Goal: Task Accomplishment & Management: Manage account settings

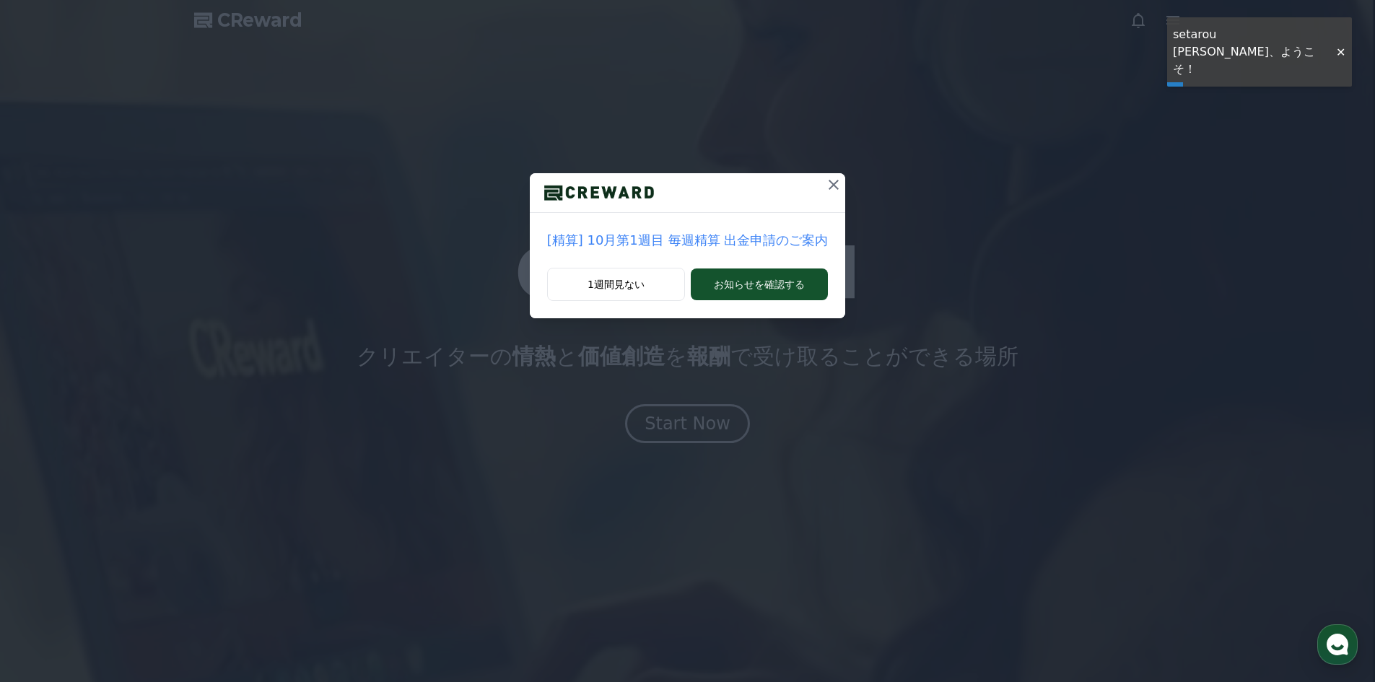
click at [825, 191] on icon at bounding box center [833, 184] width 17 height 17
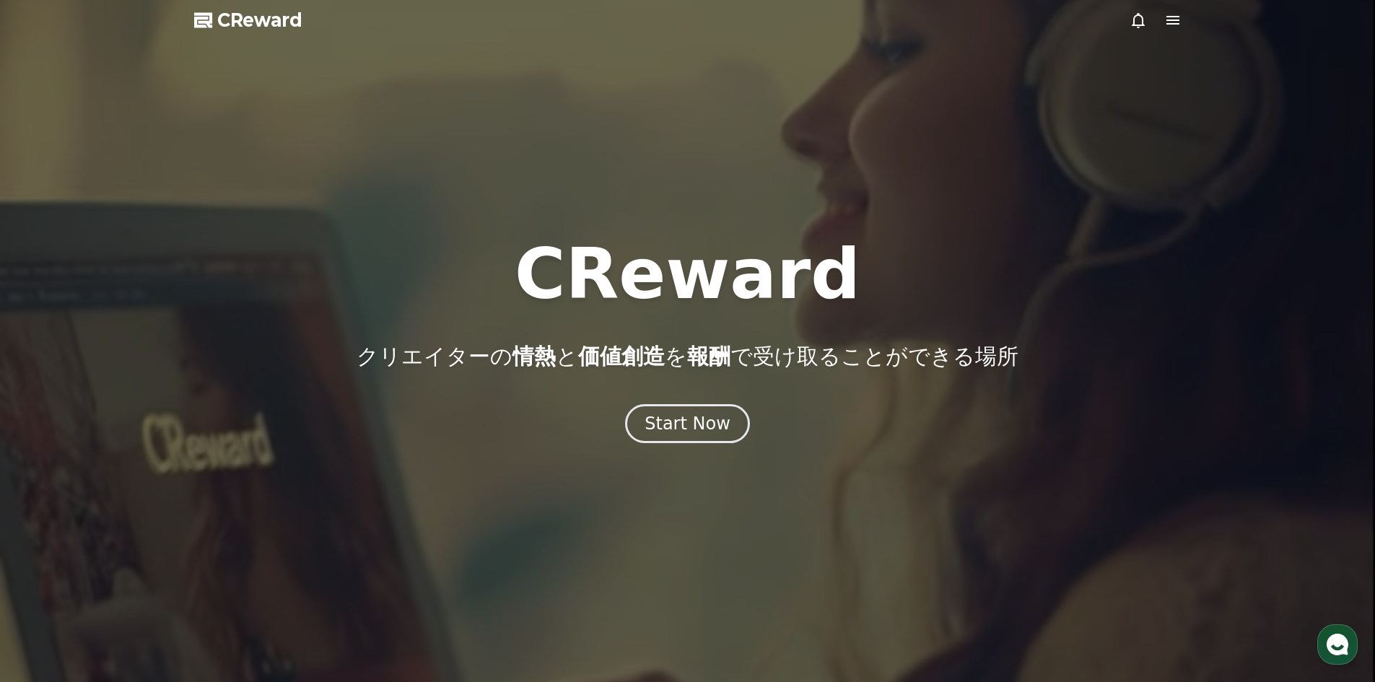
click at [1140, 21] on icon at bounding box center [1138, 20] width 17 height 17
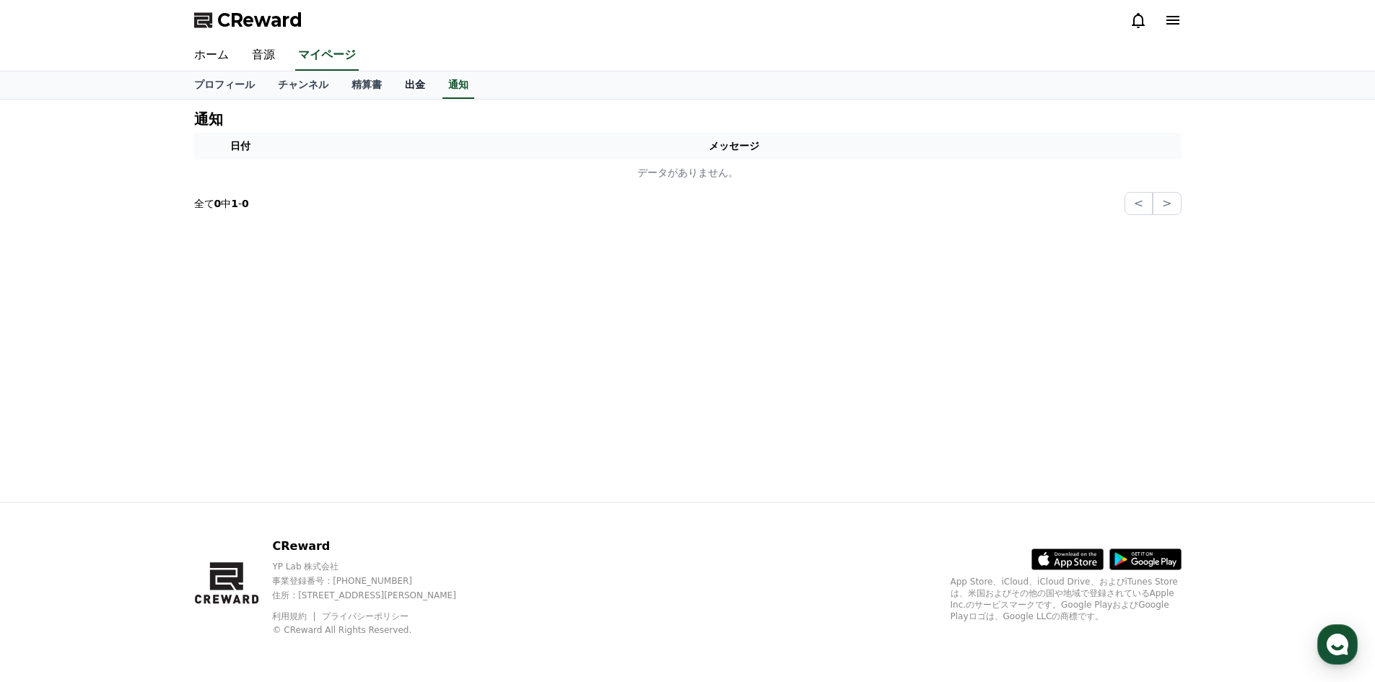
click at [396, 82] on link "出金" at bounding box center [414, 84] width 43 height 27
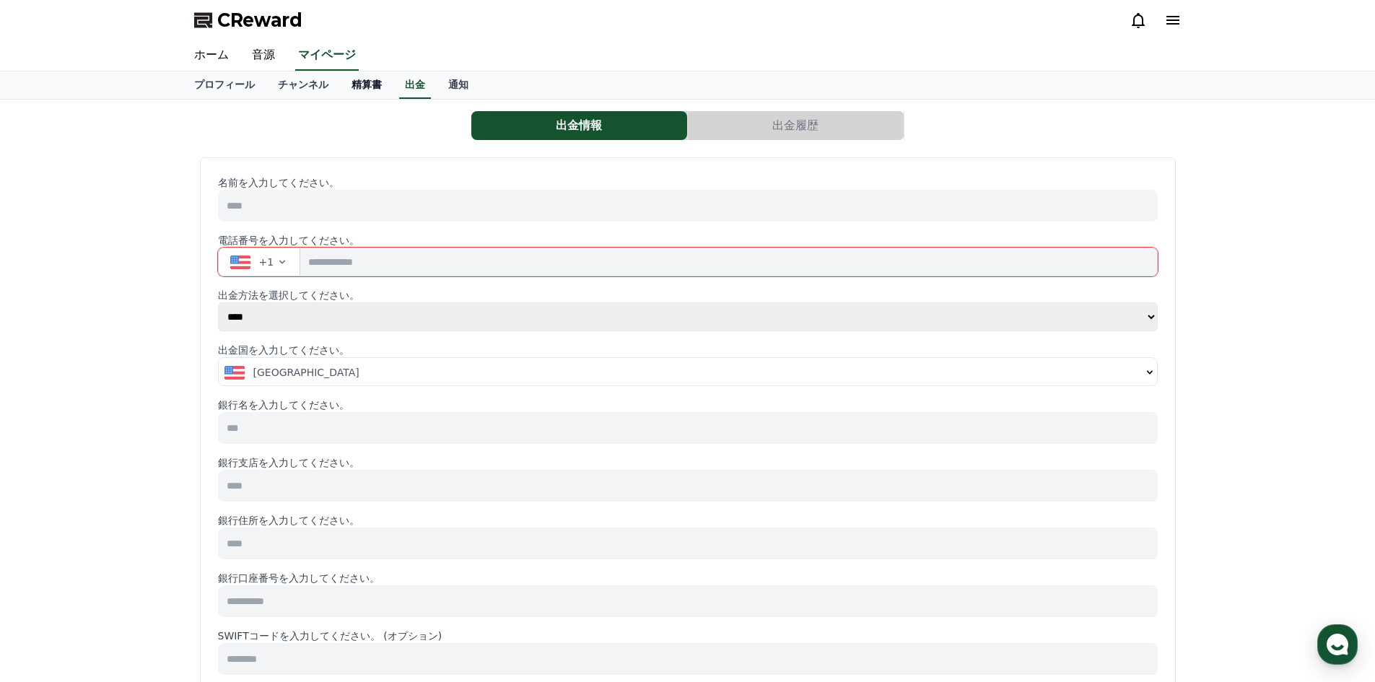
click at [353, 82] on link "精算書" at bounding box center [366, 84] width 53 height 27
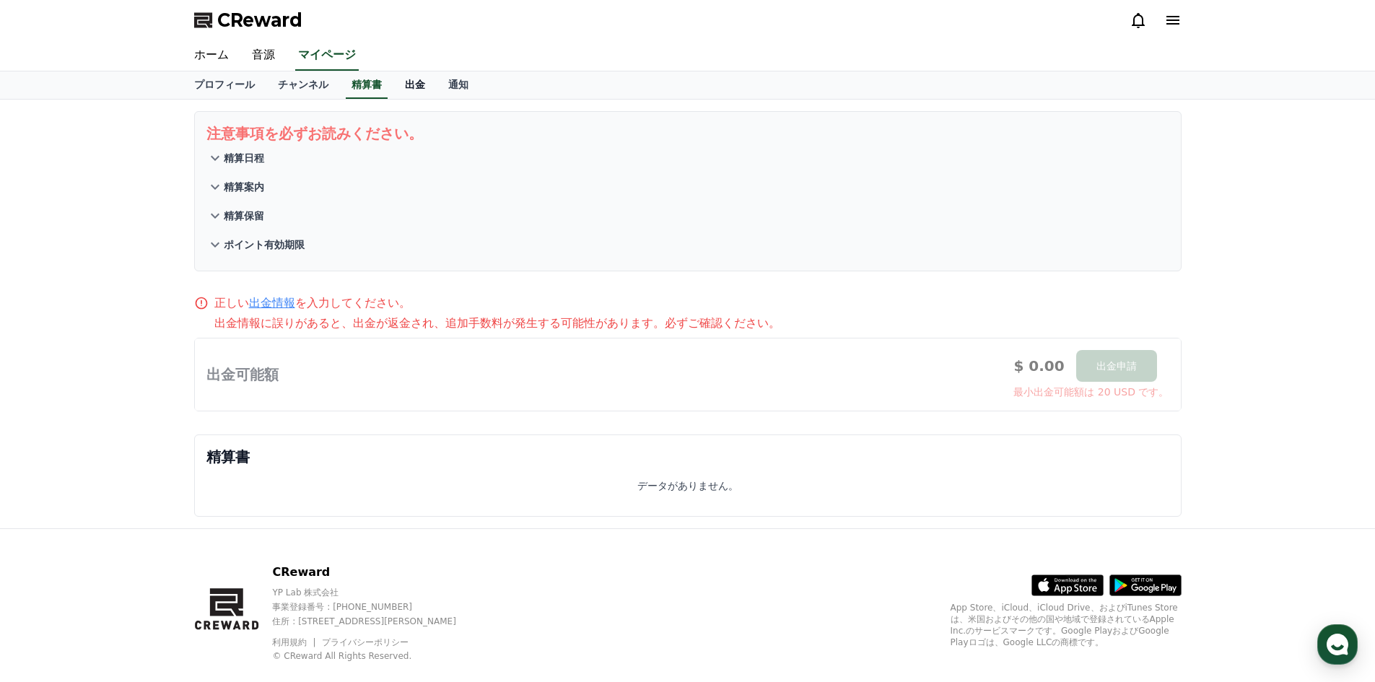
click at [396, 91] on link "出金" at bounding box center [414, 84] width 43 height 27
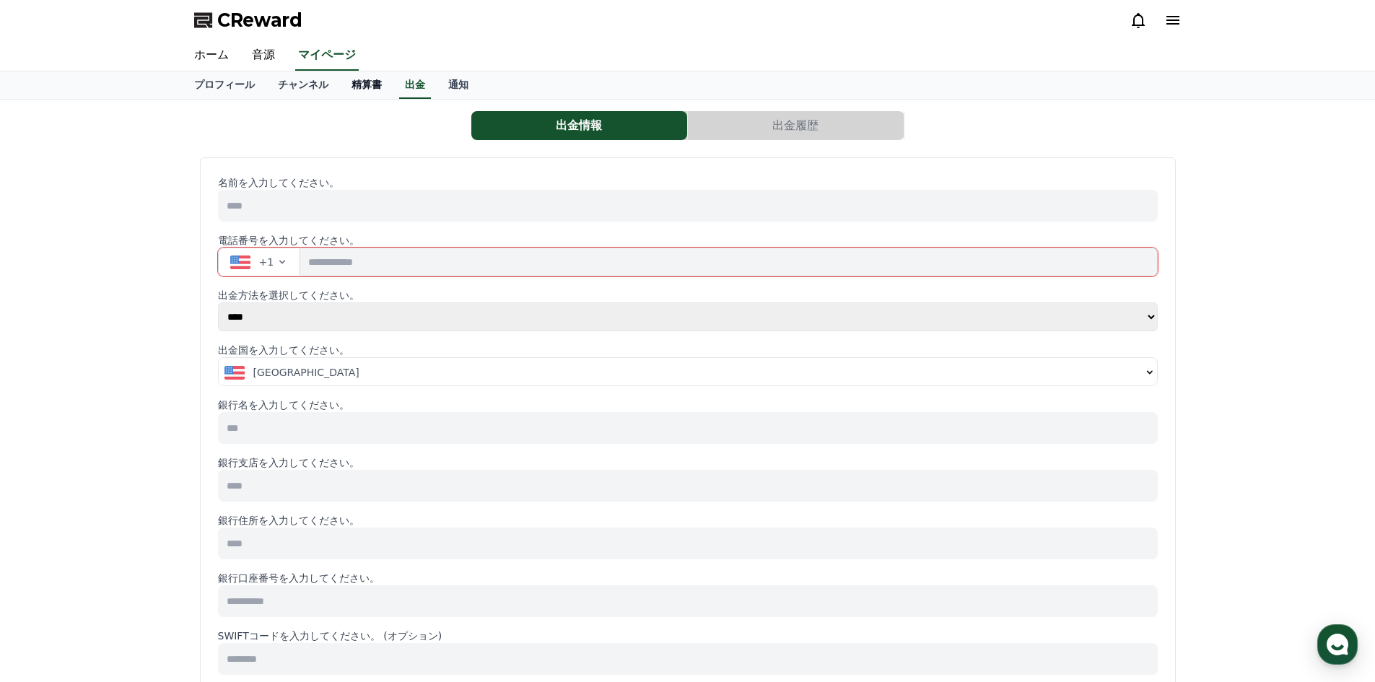
click at [340, 85] on link "精算書" at bounding box center [366, 84] width 53 height 27
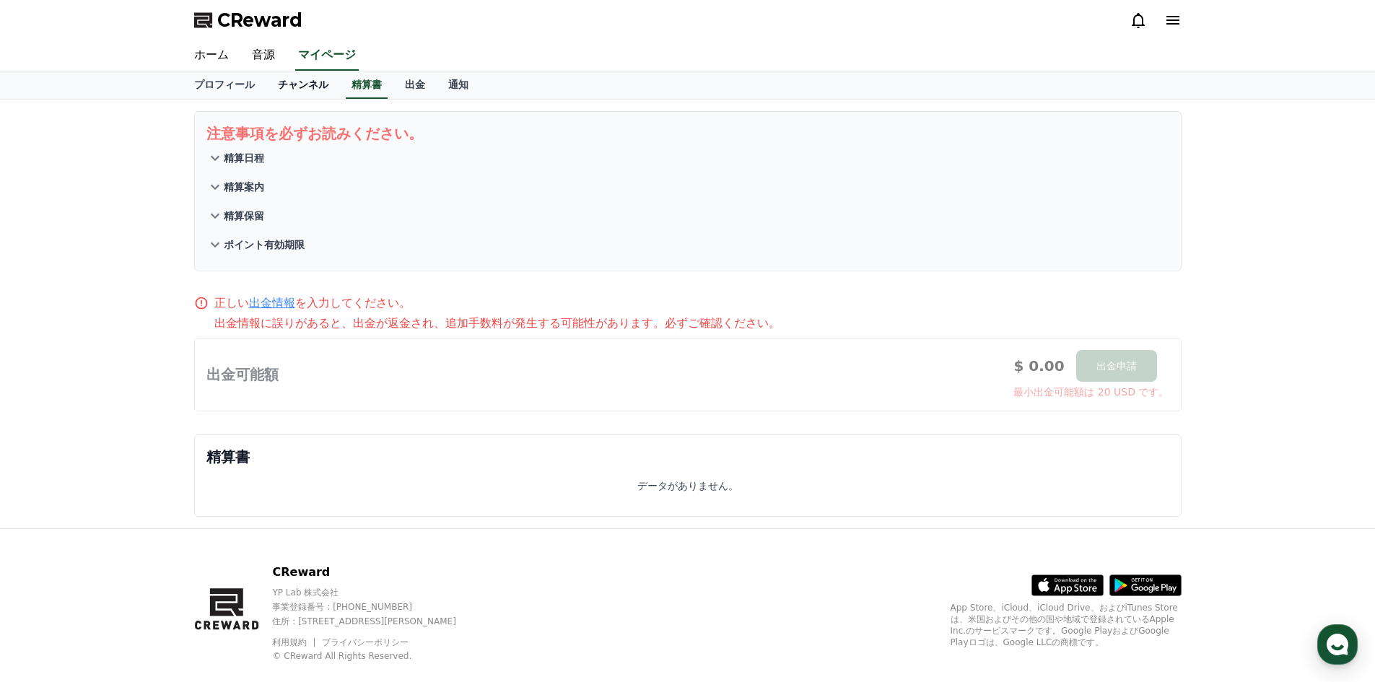
click at [274, 79] on link "チャンネル" at bounding box center [303, 84] width 74 height 27
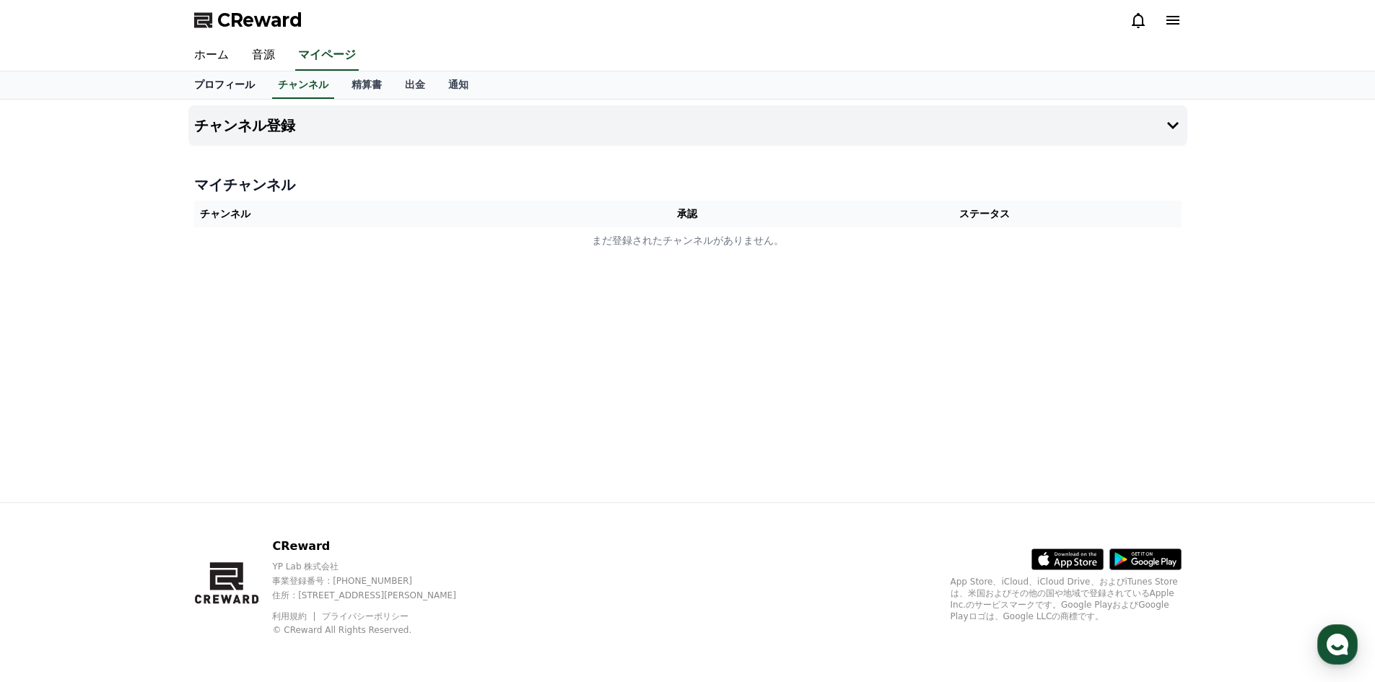
click at [208, 84] on link "プロフィール" at bounding box center [225, 84] width 84 height 27
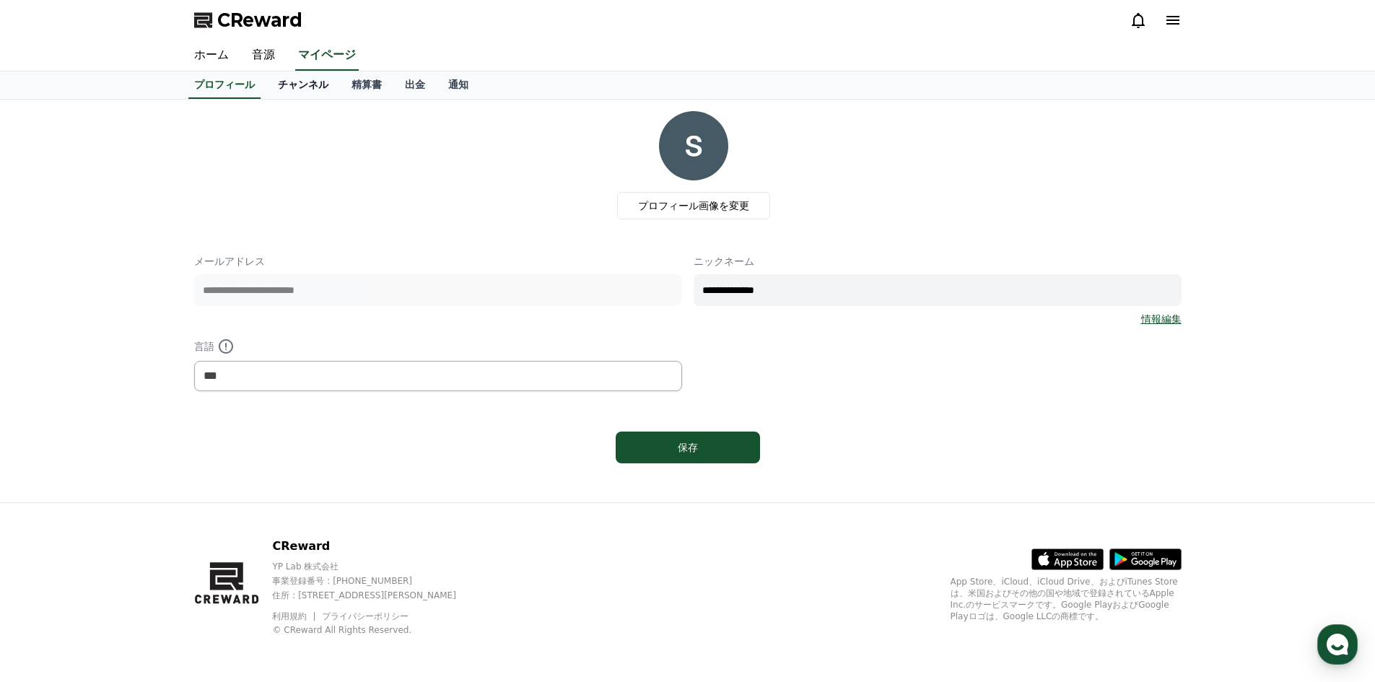
click at [288, 87] on link "チャンネル" at bounding box center [303, 84] width 74 height 27
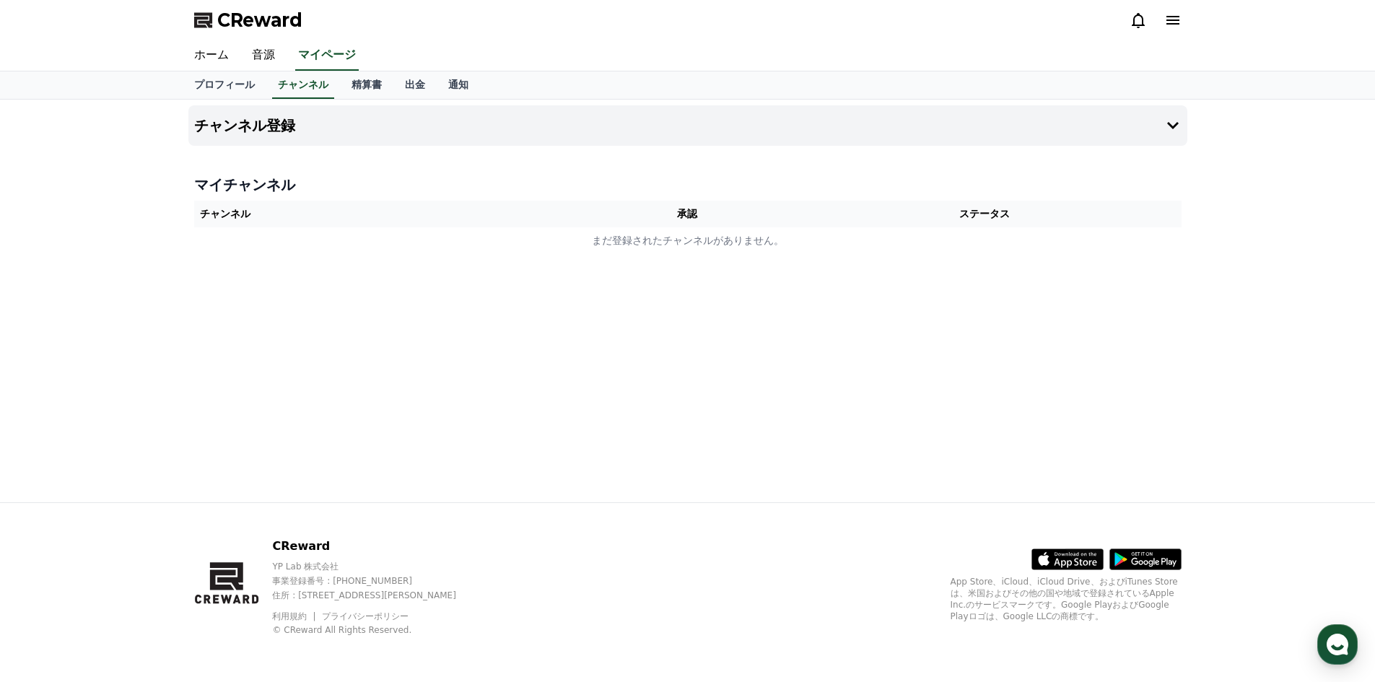
click at [269, 214] on th "チャンネル" at bounding box center [390, 214] width 393 height 27
click at [1169, 126] on icon at bounding box center [1173, 125] width 12 height 7
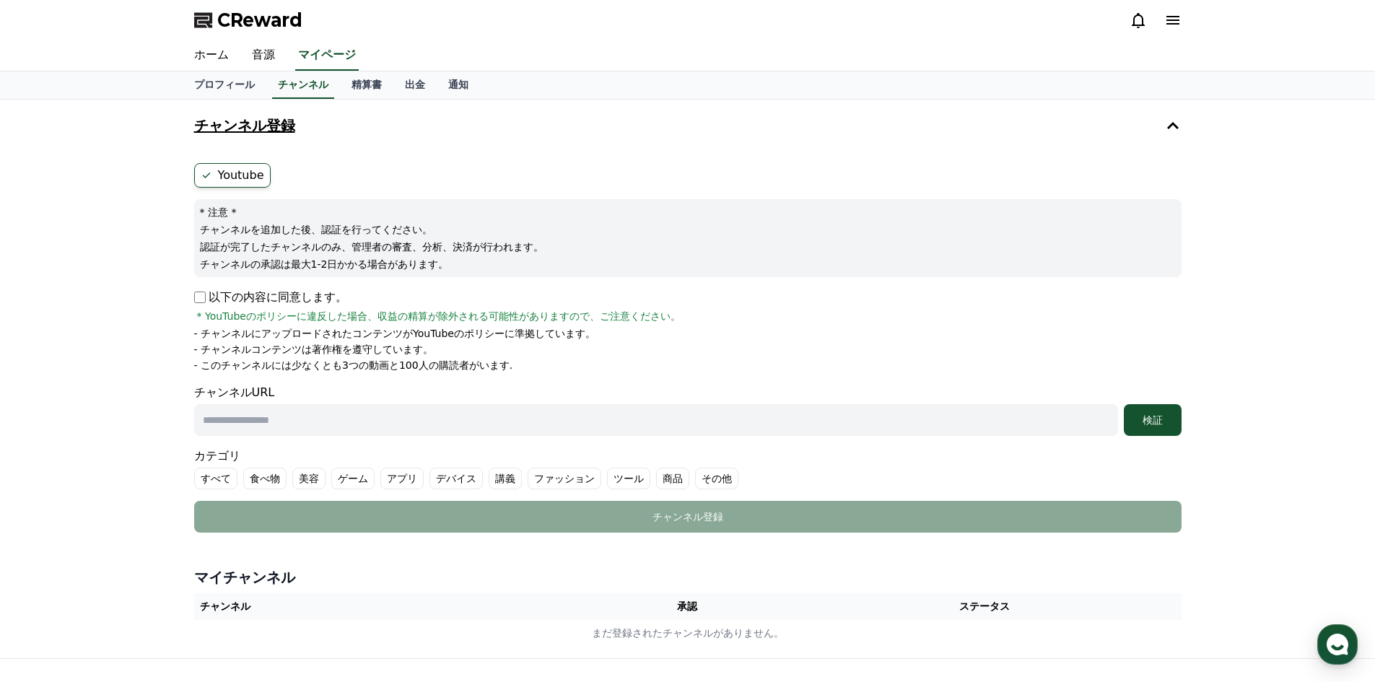
click at [300, 178] on ul "Youtube" at bounding box center [688, 175] width 988 height 25
click at [112, 294] on div "チャンネル登録 Youtube * 注意 * チャンネルを追加した後、認証を行ってください。 認証が完了したチャンネルのみ、管理者の審査、分析、決済が行われま…" at bounding box center [687, 379] width 1375 height 559
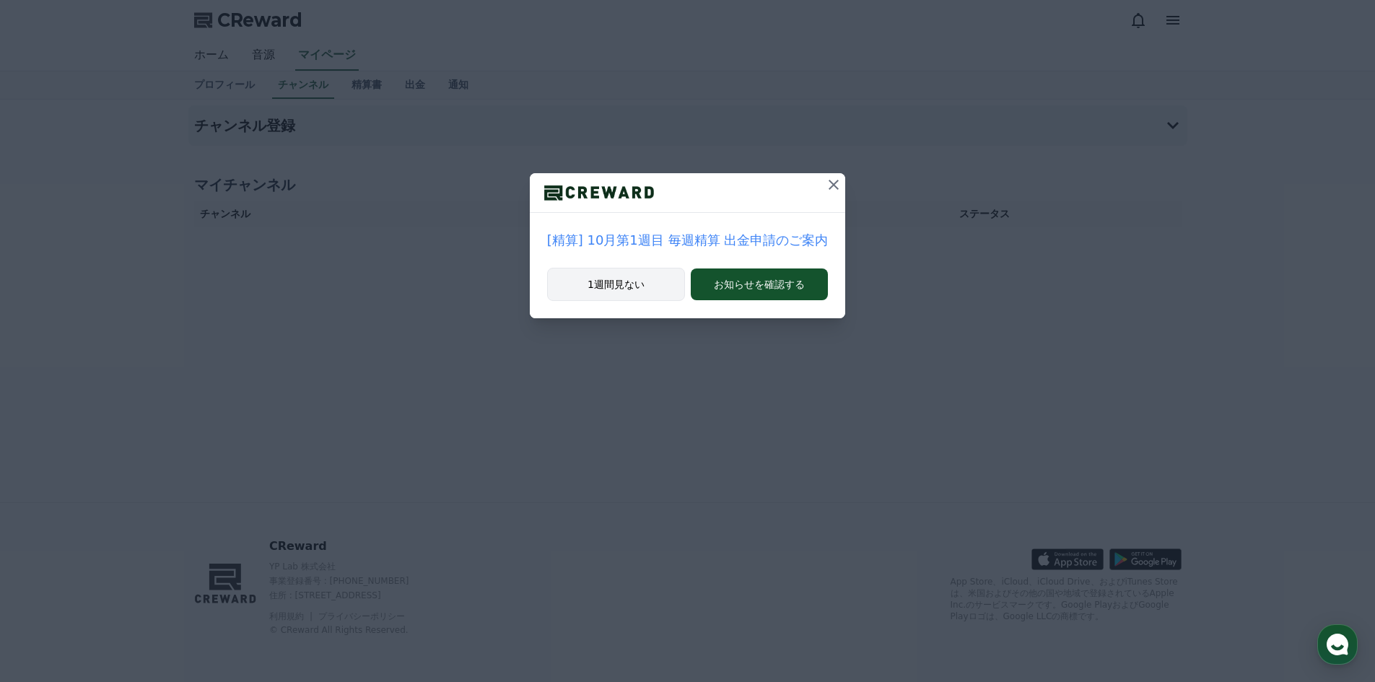
click at [642, 287] on button "1週間見ない" at bounding box center [616, 284] width 138 height 33
